Goal: Check status

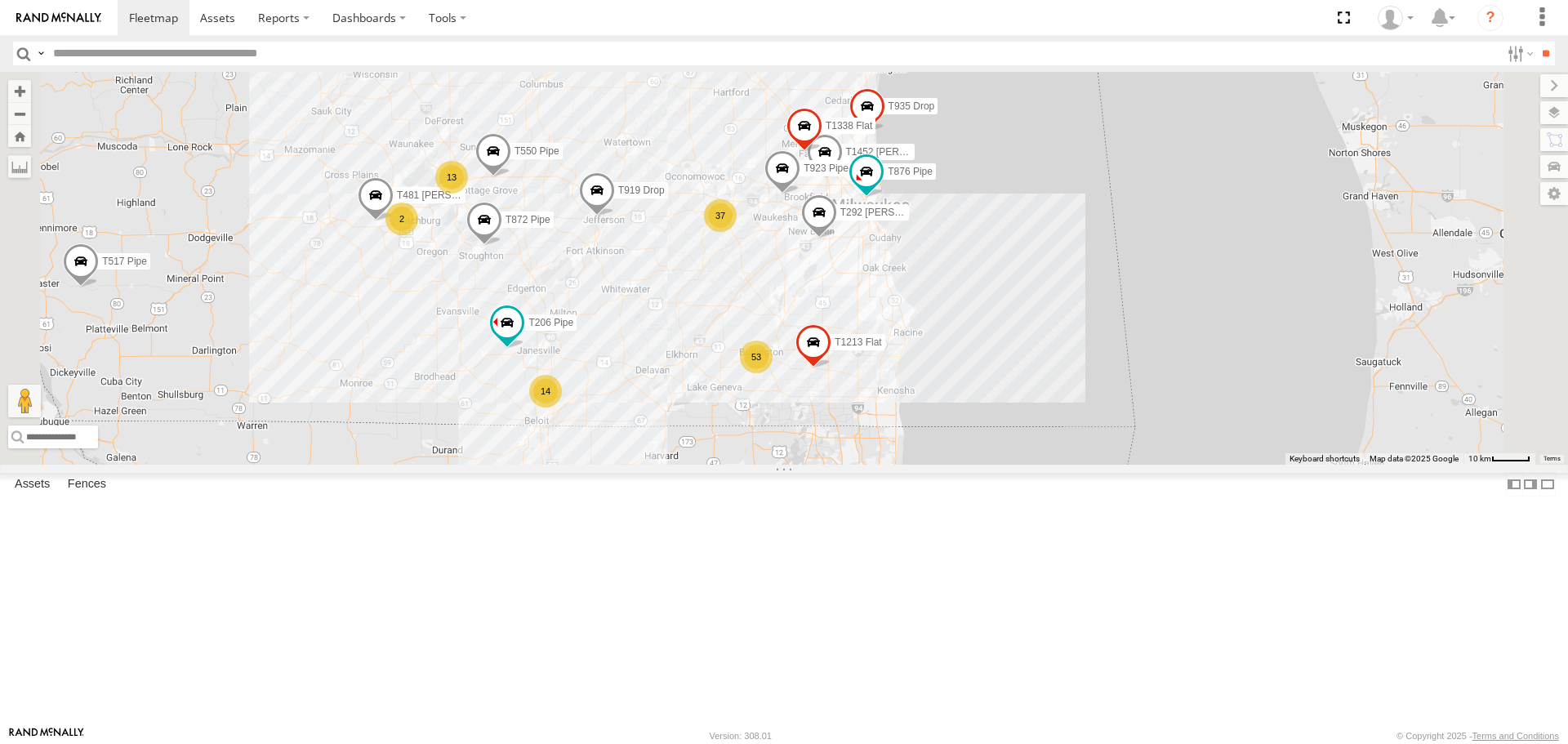
drag, startPoint x: 1081, startPoint y: 340, endPoint x: 878, endPoint y: 246, distance: 223.7
click at [878, 246] on div "T1438 Pipe T1437 Pipe T540 Pipe T240 [PERSON_NAME] Flat T517 Pipe T162 [PERSON_…" at bounding box center [784, 268] width 1568 height 392
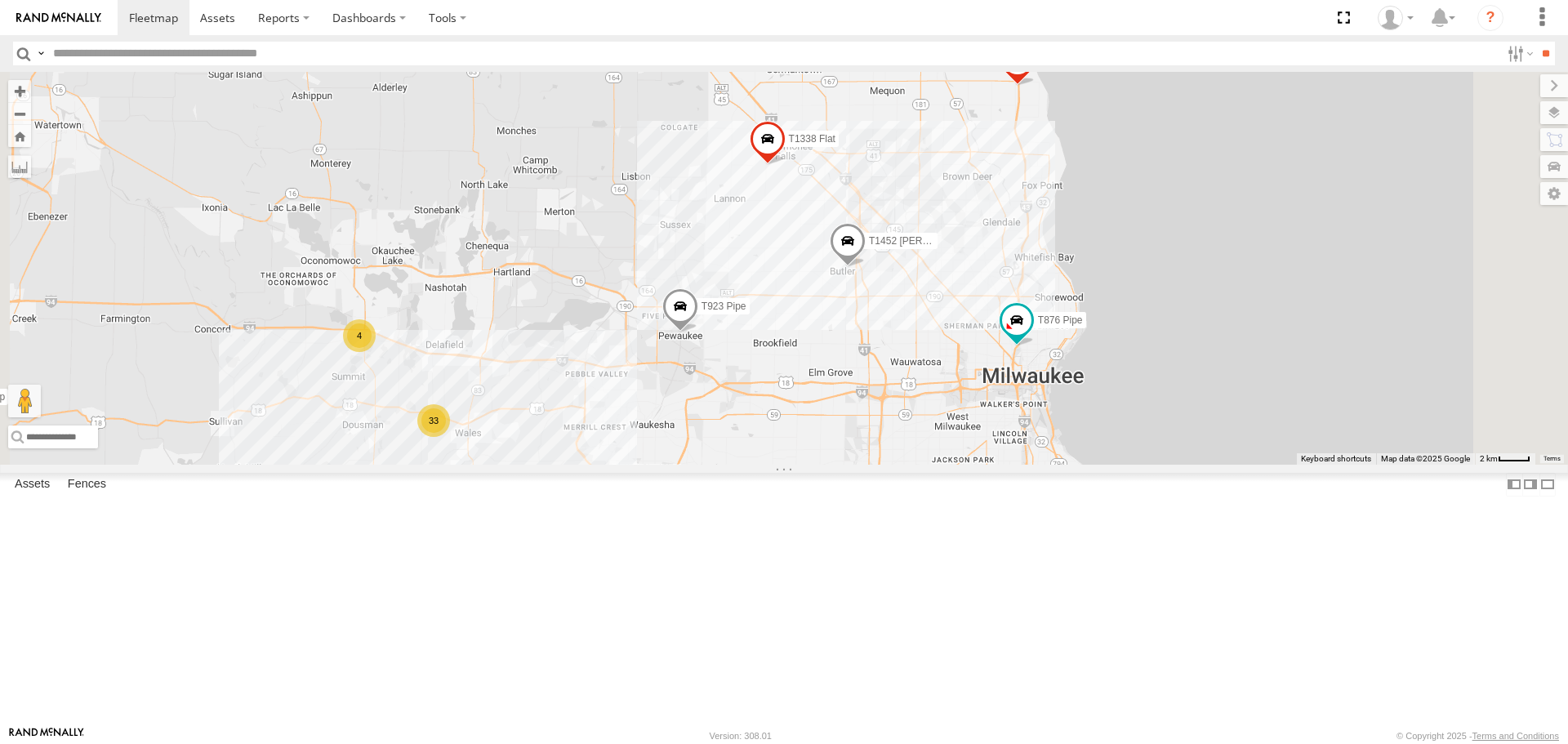
drag, startPoint x: 995, startPoint y: 186, endPoint x: 979, endPoint y: 477, distance: 291.4
click at [987, 463] on div "T1438 Pipe T1437 Pipe T540 Pipe T240 [PERSON_NAME] Flat T517 Pipe T162 [PERSON_…" at bounding box center [784, 268] width 1568 height 392
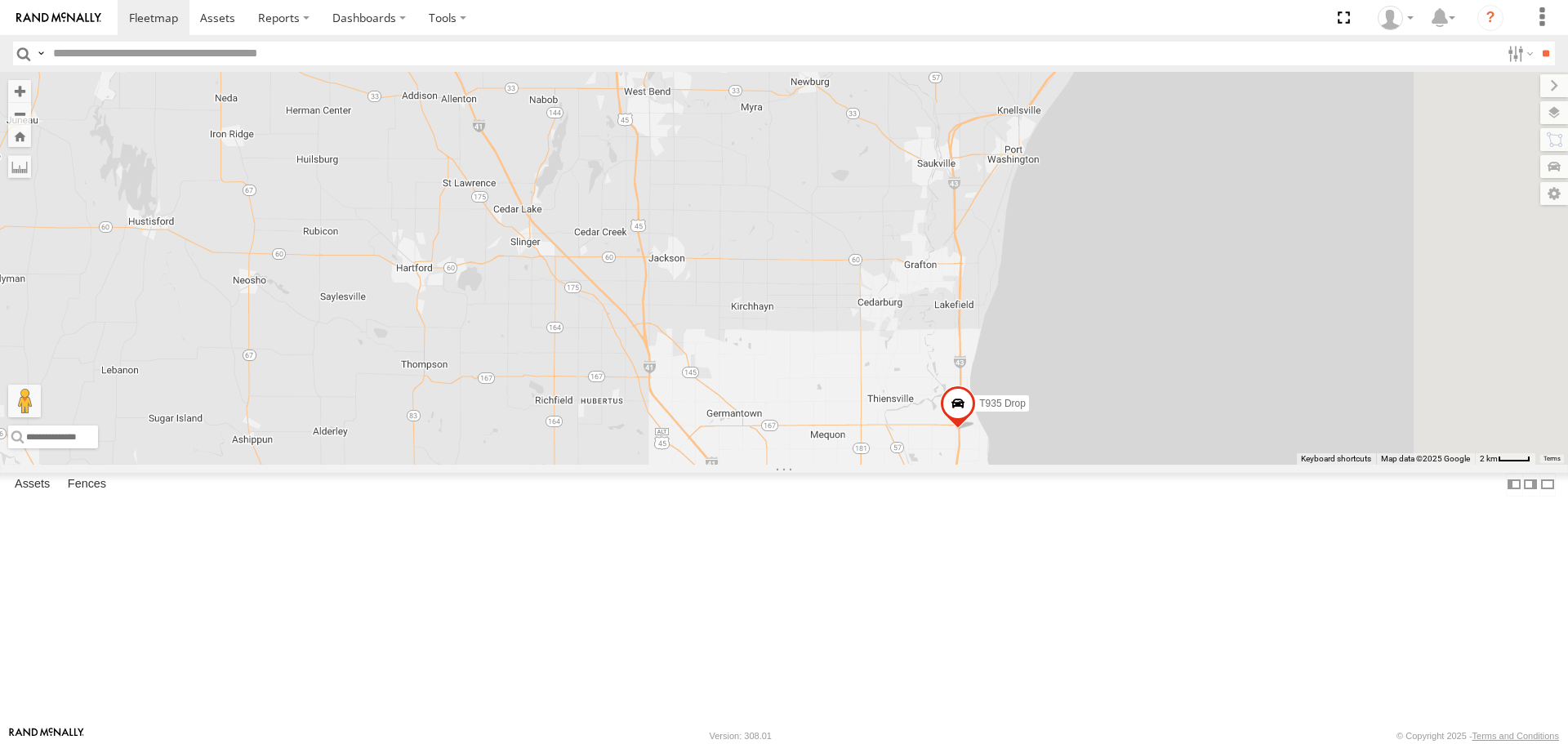
drag, startPoint x: 923, startPoint y: 172, endPoint x: 844, endPoint y: 498, distance: 335.4
click at [861, 463] on div "T1438 Pipe T1437 Pipe T540 Pipe T240 [PERSON_NAME] Flat T517 Pipe T162 [PERSON_…" at bounding box center [784, 268] width 1568 height 392
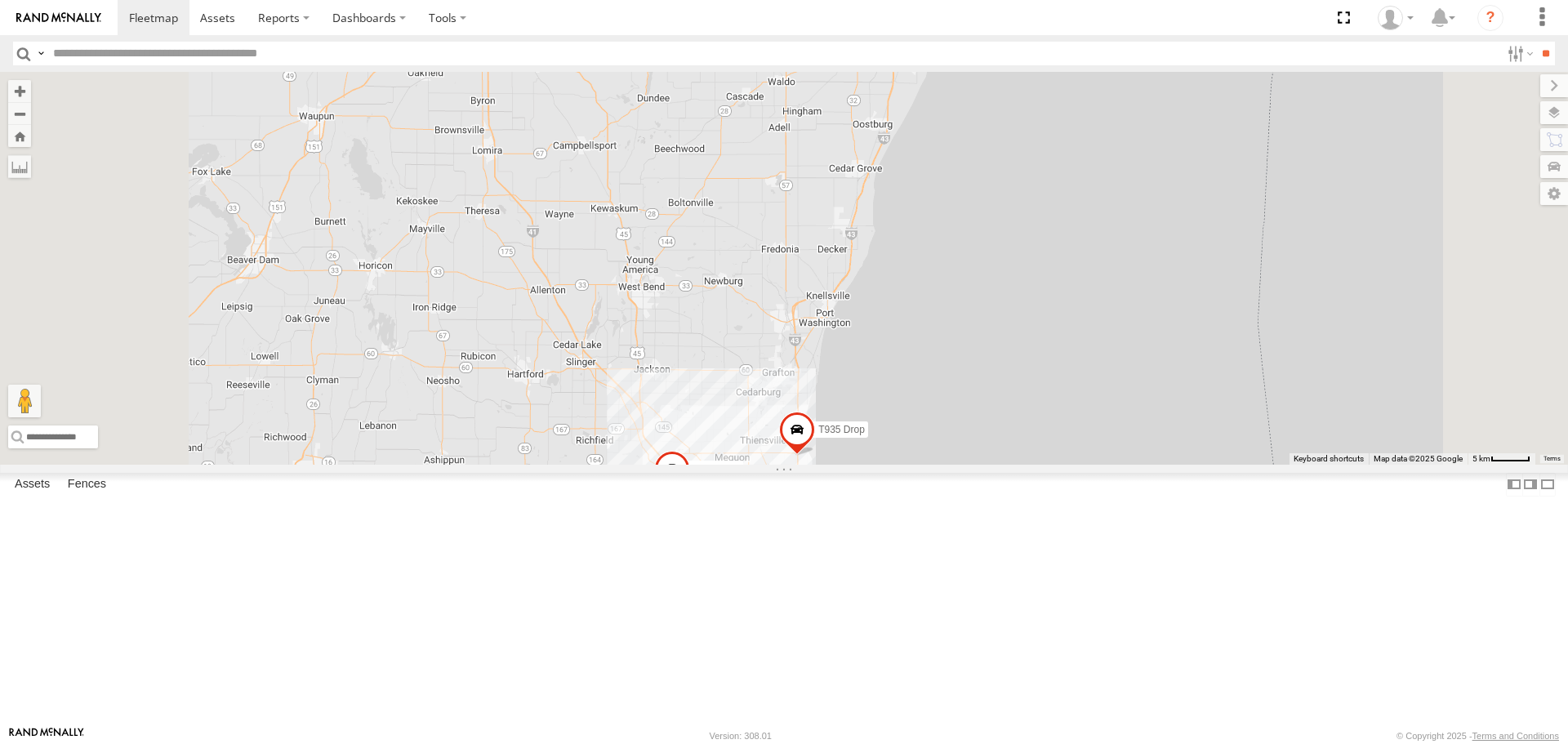
drag, startPoint x: 840, startPoint y: 272, endPoint x: 917, endPoint y: 496, distance: 236.9
click at [917, 463] on div "T1438 Pipe T1437 Pipe T540 Pipe T240 [PERSON_NAME] Flat T517 Pipe T162 [PERSON_…" at bounding box center [784, 268] width 1568 height 392
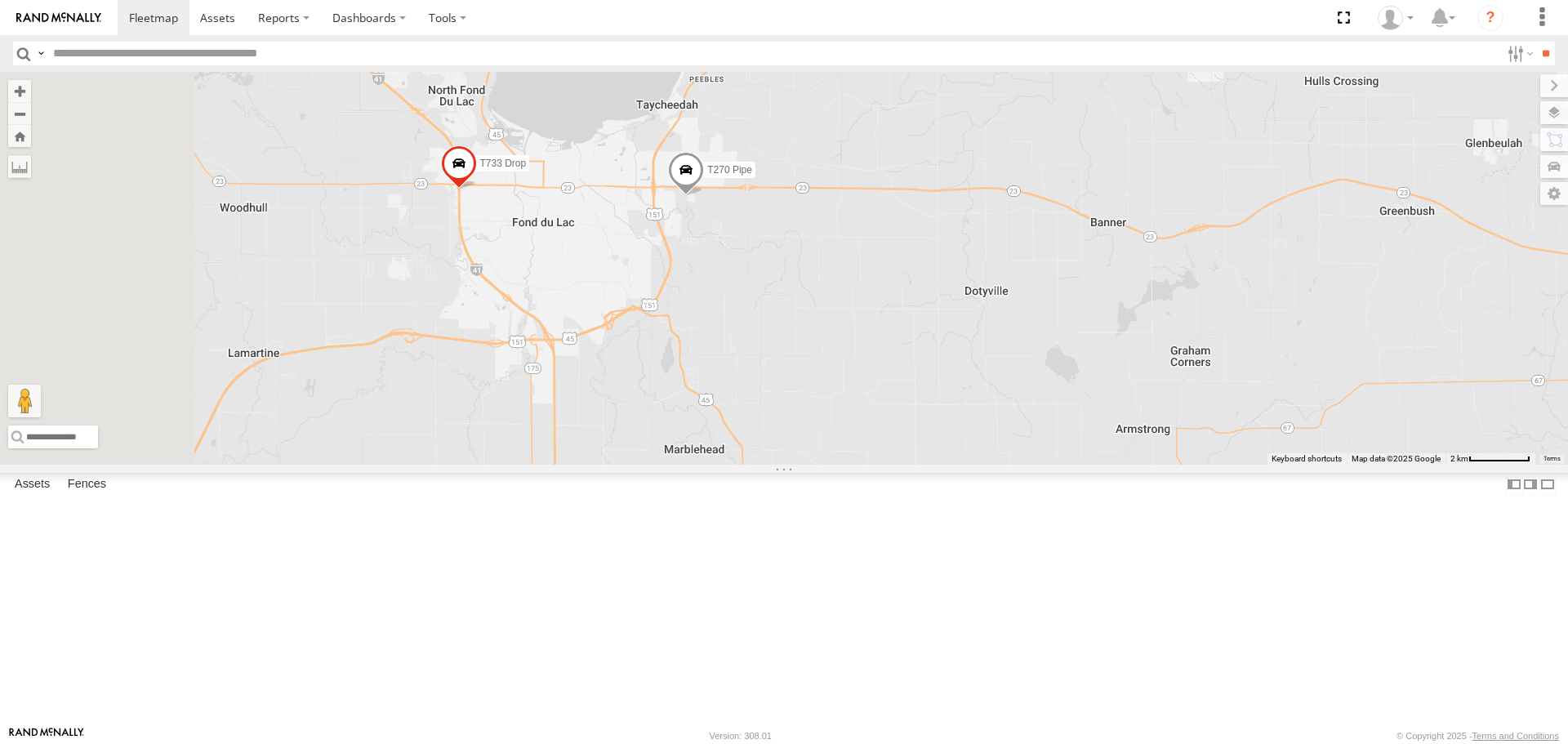
drag, startPoint x: 806, startPoint y: 427, endPoint x: 984, endPoint y: 371, distance: 186.6
click at [984, 371] on div "T1438 Pipe T1437 Pipe T540 Pipe T240 [PERSON_NAME] Flat T517 Pipe T162 [PERSON_…" at bounding box center [784, 268] width 1568 height 392
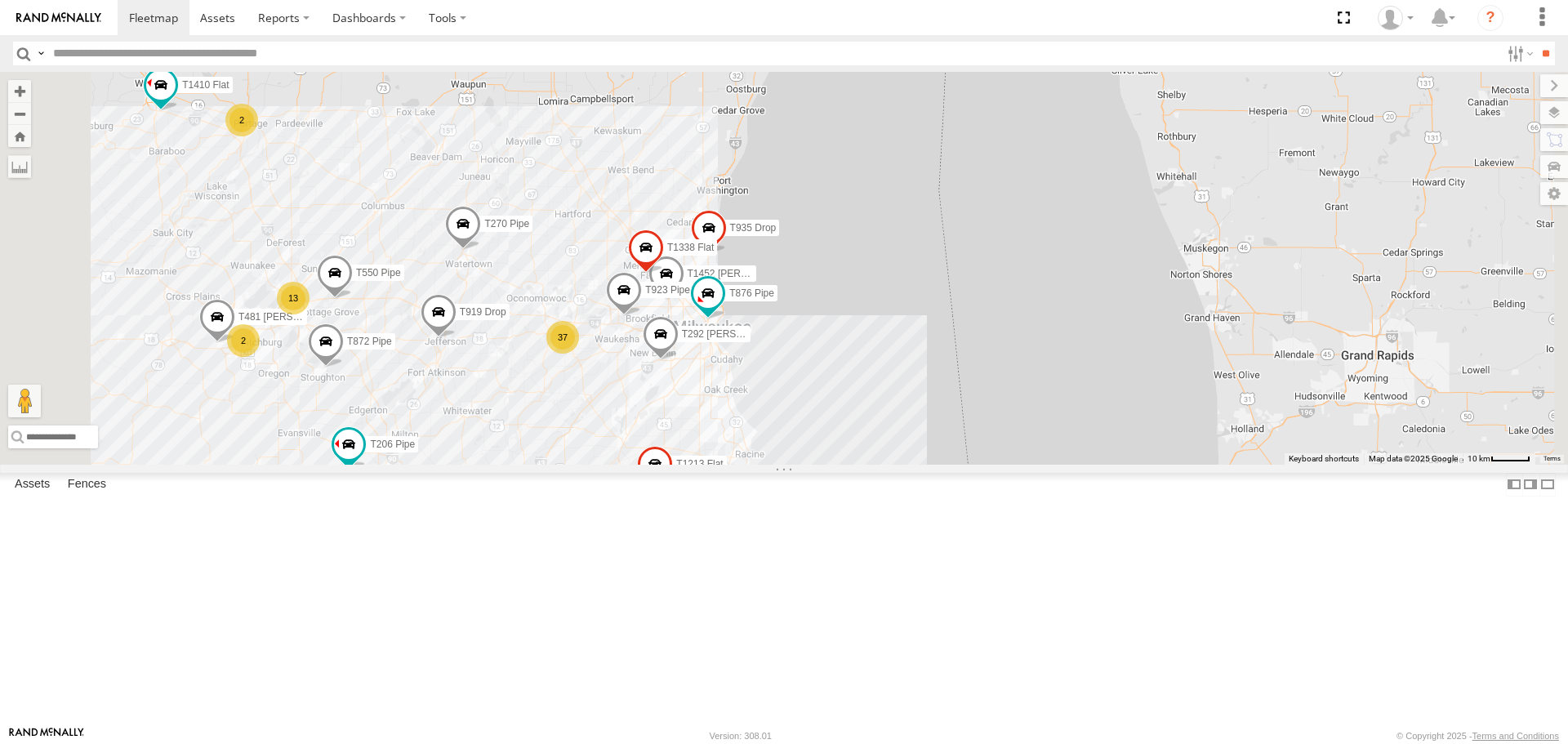
drag, startPoint x: 850, startPoint y: 424, endPoint x: 822, endPoint y: 224, distance: 202.0
click at [822, 224] on div "T1438 Pipe T1437 Pipe T540 Pipe T240 [PERSON_NAME] Flat T517 Pipe T162 [PERSON_…" at bounding box center [784, 268] width 1568 height 392
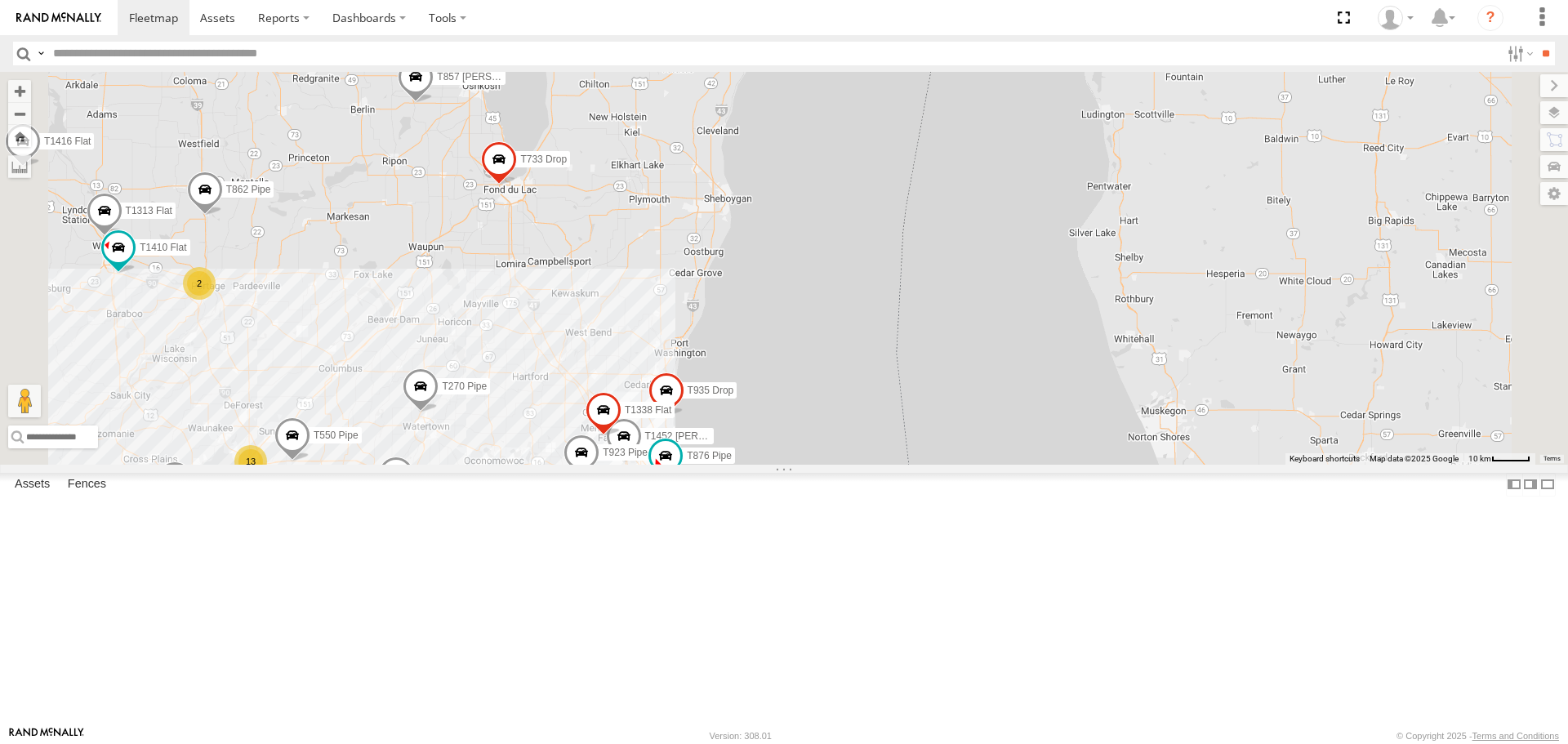
drag, startPoint x: 766, startPoint y: 300, endPoint x: 751, endPoint y: 410, distance: 111.0
click at [751, 410] on div "T1438 Pipe T1437 Pipe T540 Pipe T240 [PERSON_NAME] Flat T517 Pipe T162 [PERSON_…" at bounding box center [784, 268] width 1568 height 392
